Goal: Find specific page/section: Find specific page/section

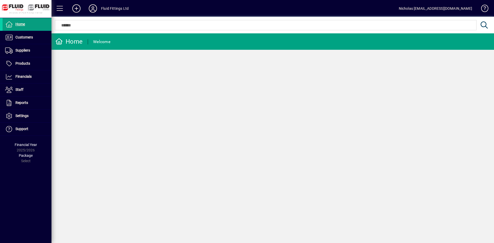
click at [28, 40] on span "Customers" at bounding box center [18, 37] width 30 height 6
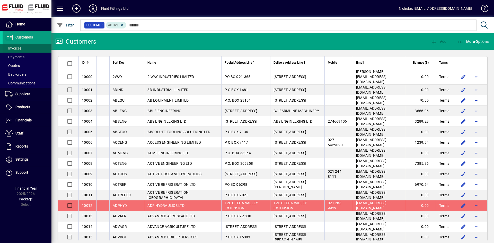
click at [32, 49] on span at bounding box center [27, 48] width 49 height 12
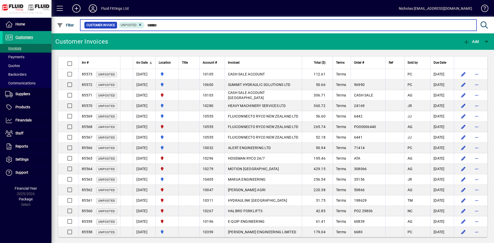
click at [176, 24] on input "text" at bounding box center [308, 25] width 328 height 7
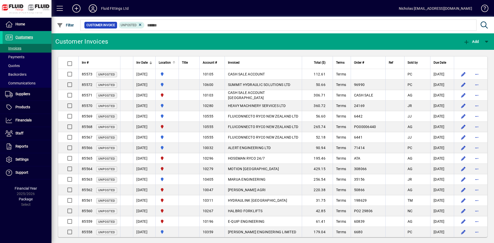
click at [175, 64] on div at bounding box center [173, 62] width 3 height 3
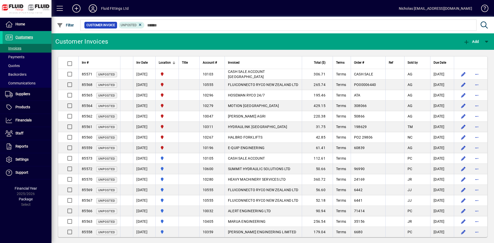
click at [246, 22] on div at bounding box center [300, 20] width 442 height 6
click at [40, 29] on span at bounding box center [27, 24] width 49 height 12
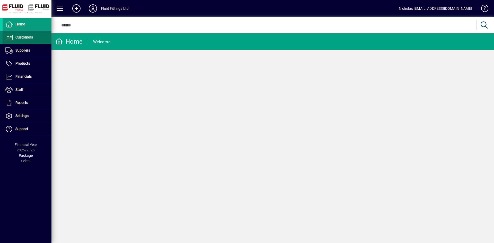
click at [31, 38] on span "Customers" at bounding box center [23, 37] width 17 height 4
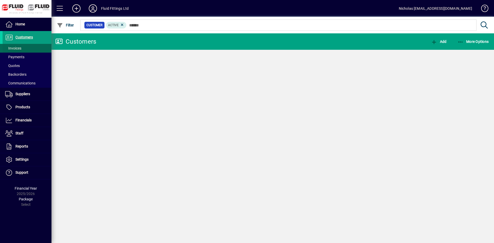
click at [28, 50] on span at bounding box center [27, 48] width 49 height 12
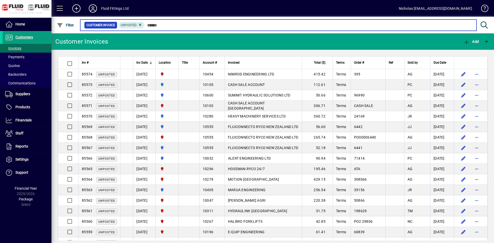
click at [192, 26] on input "text" at bounding box center [308, 25] width 328 height 7
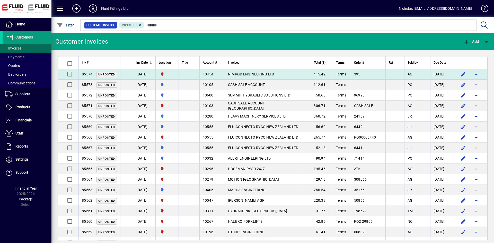
click at [256, 73] on span "NIMROD ENGINEERING LTD" at bounding box center [251, 74] width 46 height 4
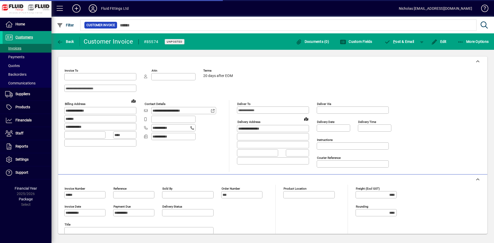
type input "**********"
type input "*********"
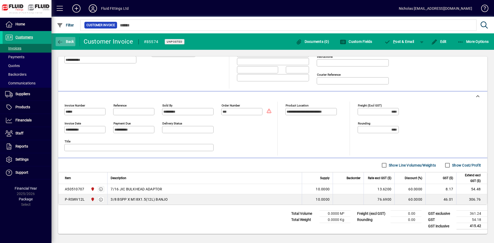
click at [66, 41] on span "Back" at bounding box center [65, 42] width 17 height 4
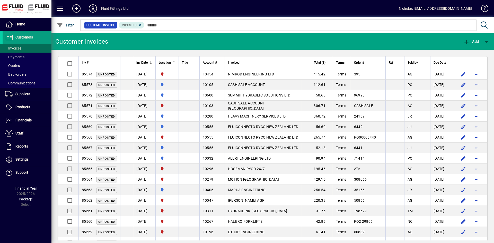
click at [174, 63] on div at bounding box center [174, 62] width 1 height 3
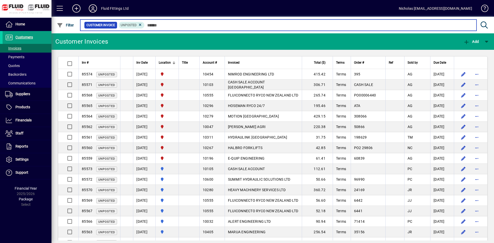
click at [255, 28] on input "text" at bounding box center [308, 25] width 328 height 7
click at [291, 28] on input "text" at bounding box center [308, 25] width 328 height 7
